Goal: Information Seeking & Learning: Learn about a topic

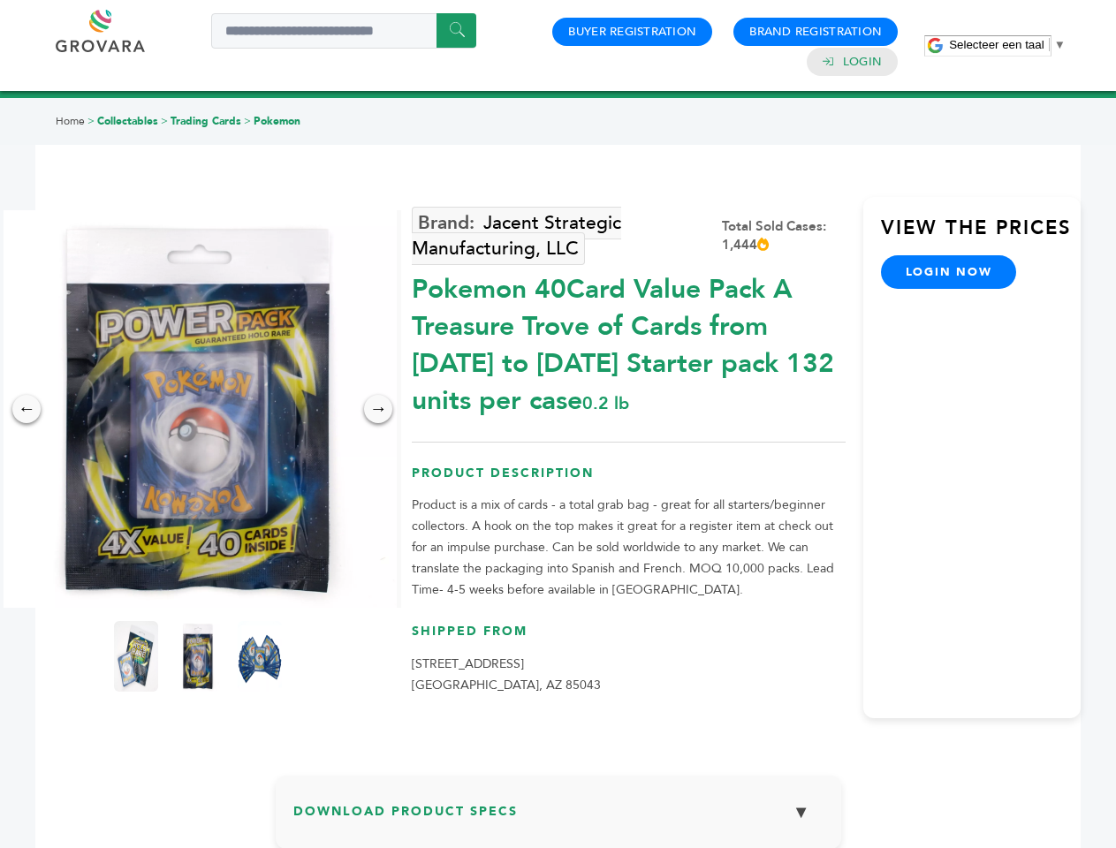
click at [1008, 44] on span "Selecteer een taal" at bounding box center [996, 44] width 95 height 13
click at [198, 409] on img at bounding box center [198, 409] width 398 height 398
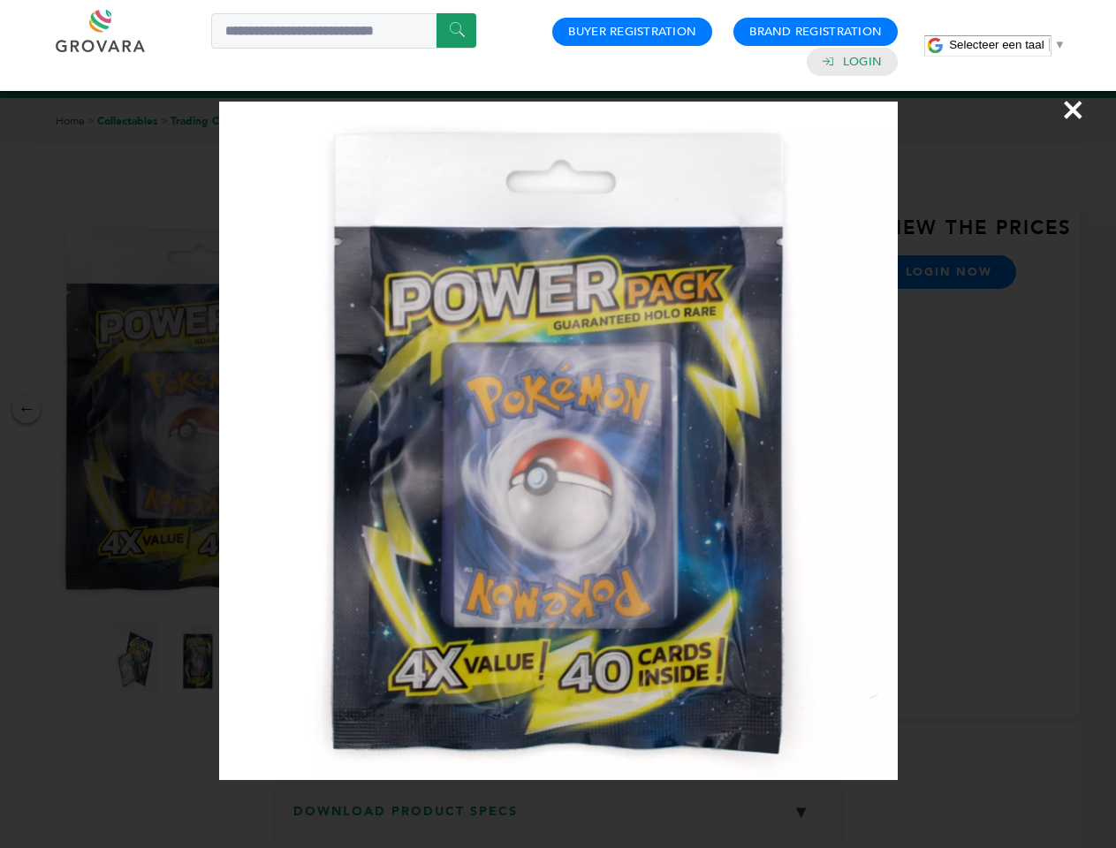
click at [27, 409] on div "×" at bounding box center [558, 424] width 1116 height 848
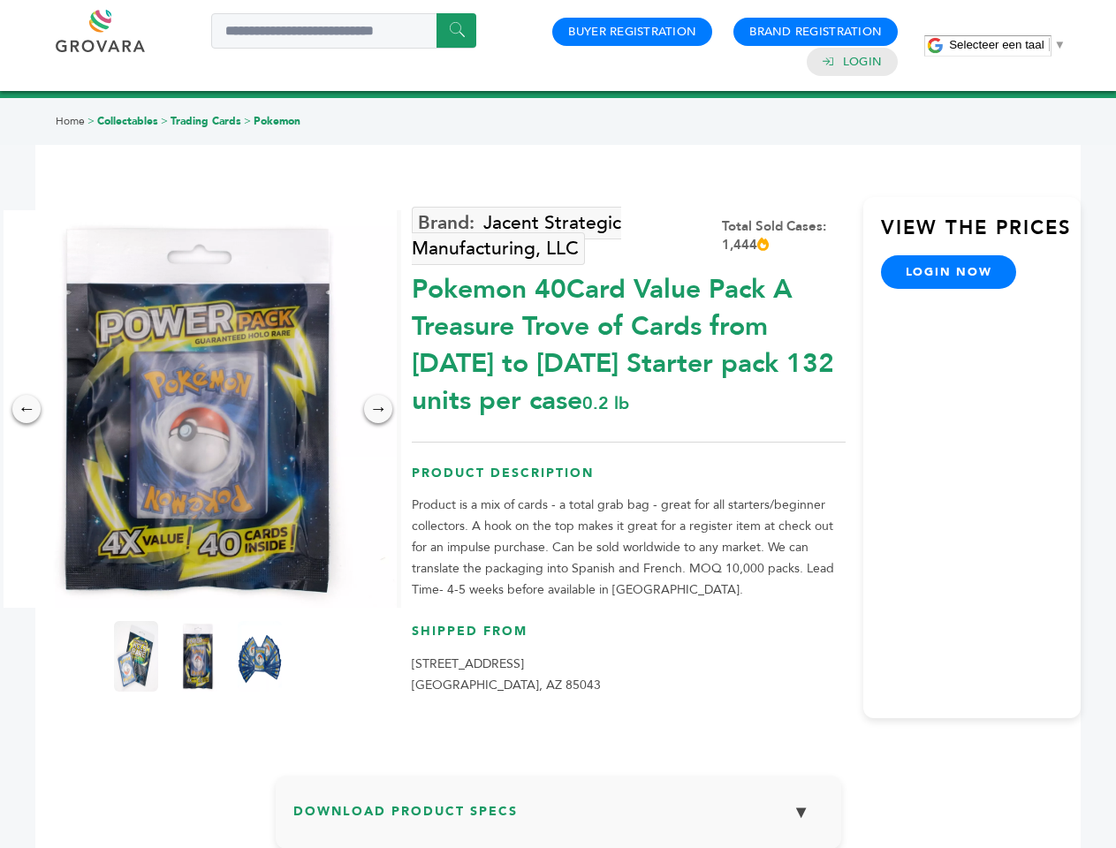
click at [378, 409] on div "→" at bounding box center [378, 409] width 28 height 28
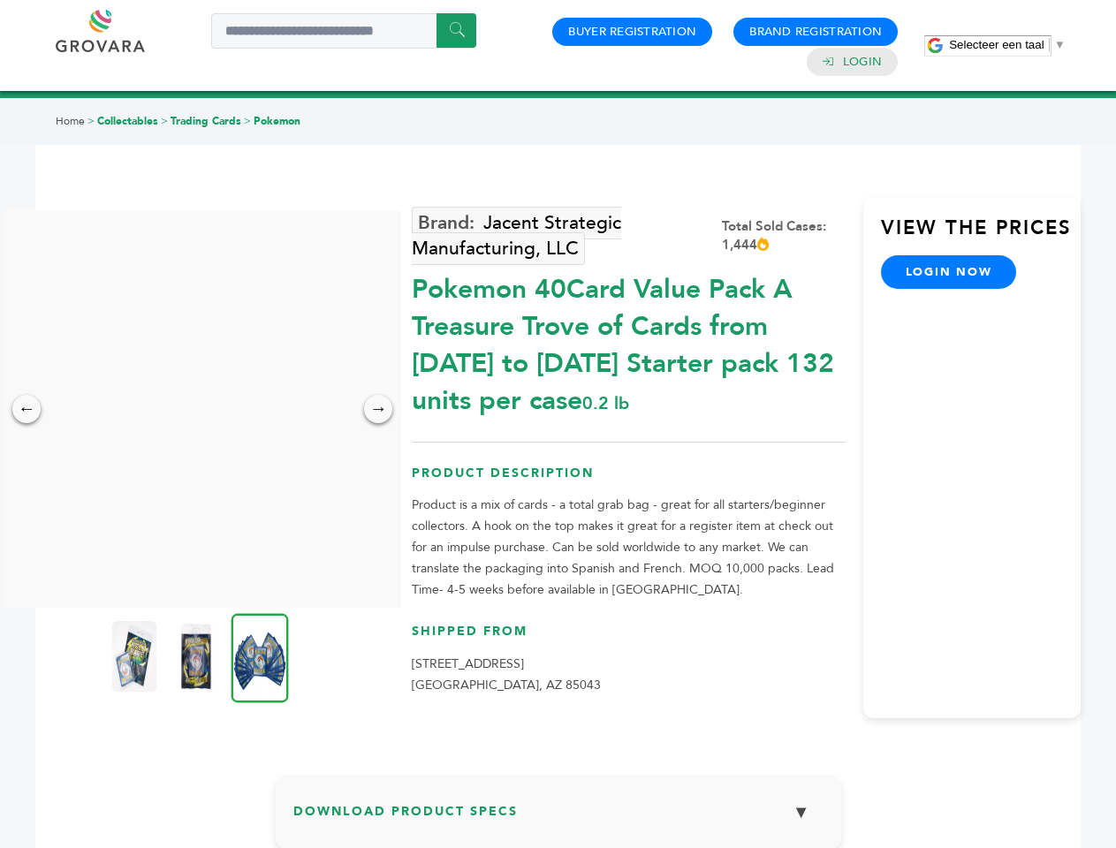
click at [136, 657] on img at bounding box center [134, 656] width 44 height 71
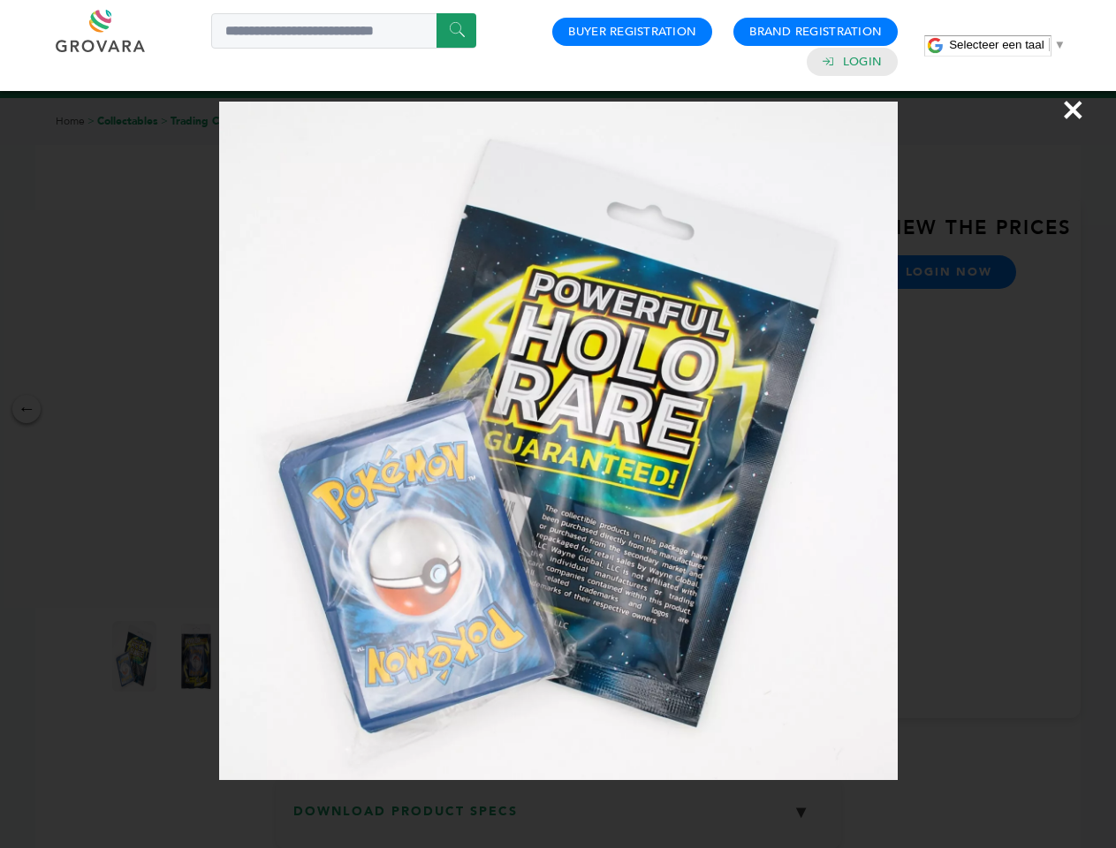
click at [198, 657] on div "×" at bounding box center [558, 424] width 1116 height 848
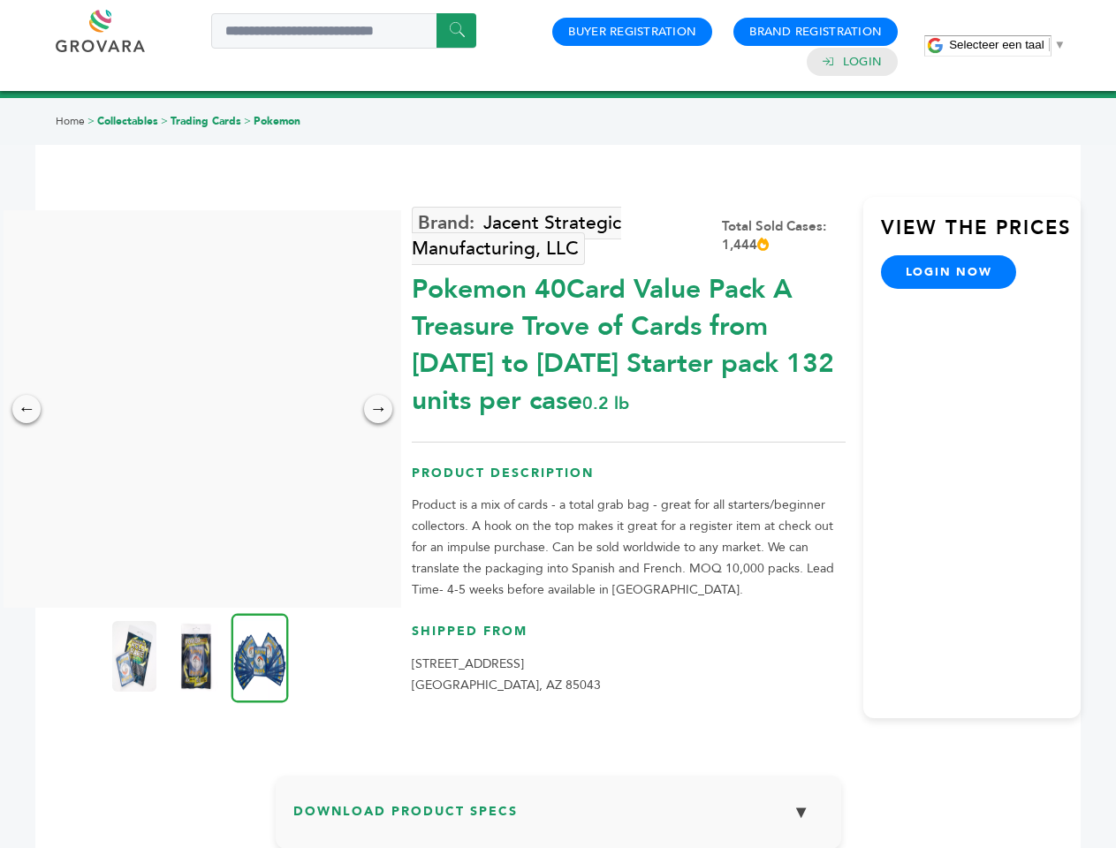
click at [260, 657] on img at bounding box center [260, 657] width 57 height 89
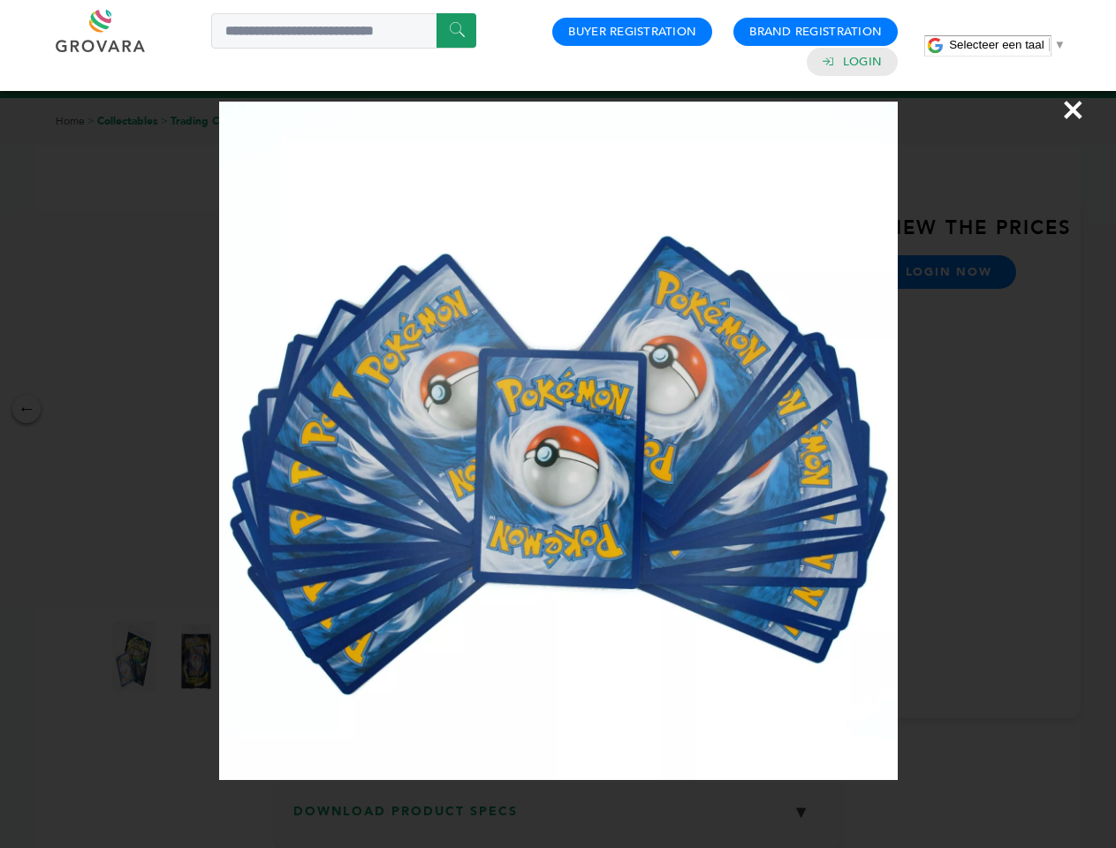
click at [559, 819] on div "×" at bounding box center [558, 424] width 1116 height 848
